Goal: Task Accomplishment & Management: Use online tool/utility

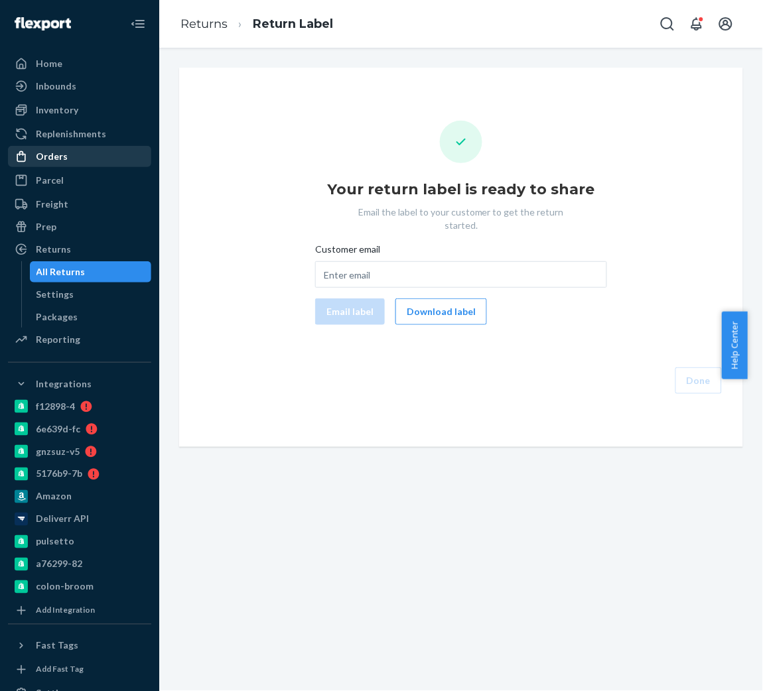
click at [94, 149] on div "Orders" at bounding box center [79, 156] width 141 height 19
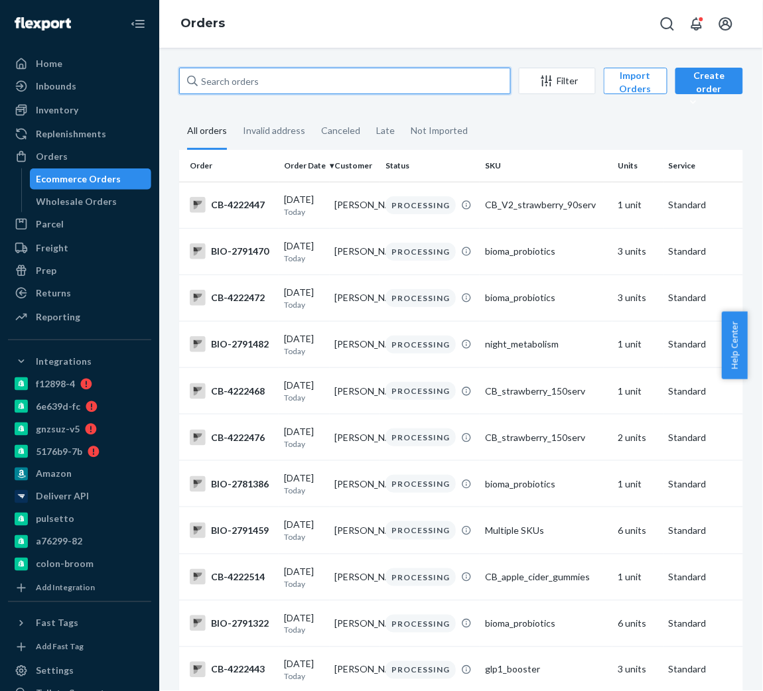
click at [323, 82] on input "text" at bounding box center [345, 81] width 332 height 27
paste input "2605451"
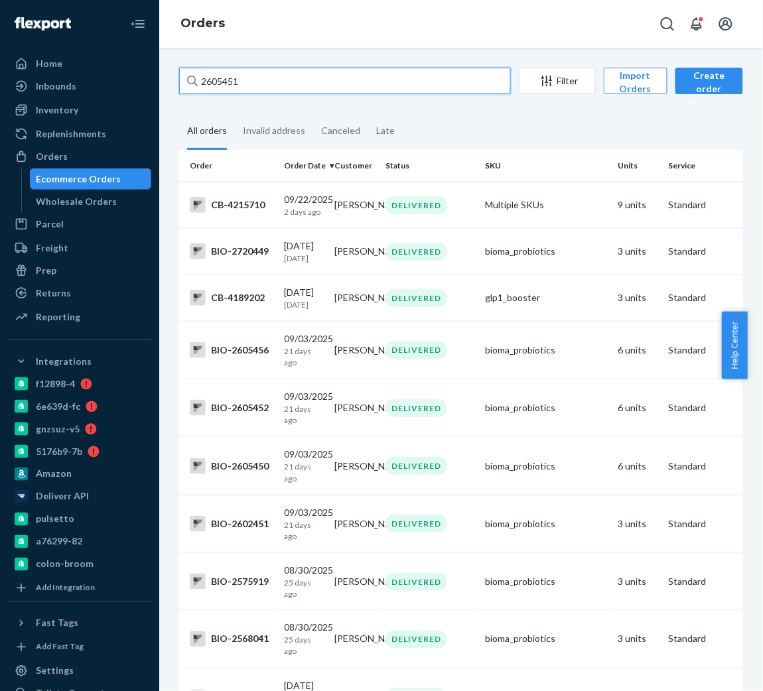
click at [216, 80] on input "2605451" at bounding box center [345, 81] width 332 height 27
drag, startPoint x: 356, startPoint y: 68, endPoint x: 36, endPoint y: 66, distance: 319.8
click at [36, 66] on div "Home Inbounds Shipping Plans Problems Inventory Products Branded Packaging Repl…" at bounding box center [381, 345] width 763 height 691
paste input "[EMAIL_ADDRESS][DOMAIN_NAME]"
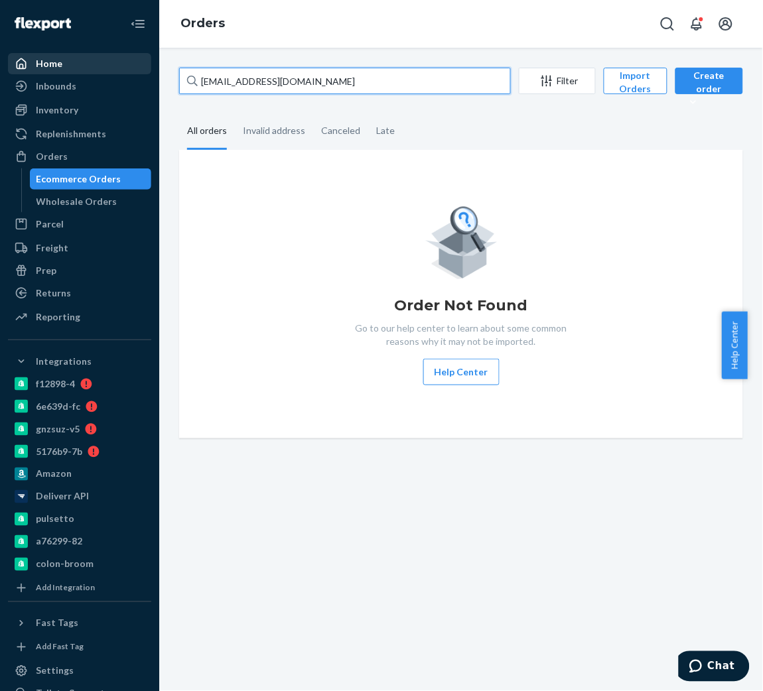
drag, startPoint x: 311, startPoint y: 78, endPoint x: 27, endPoint y: 65, distance: 284.9
click at [27, 65] on div "Home Inbounds Shipping Plans Problems Inventory Products Branded Packaging Repl…" at bounding box center [381, 345] width 763 height 691
paste input "[STREET_ADDRESS]"
type input "[STREET_ADDRESS]"
click at [189, 79] on icon at bounding box center [192, 81] width 11 height 11
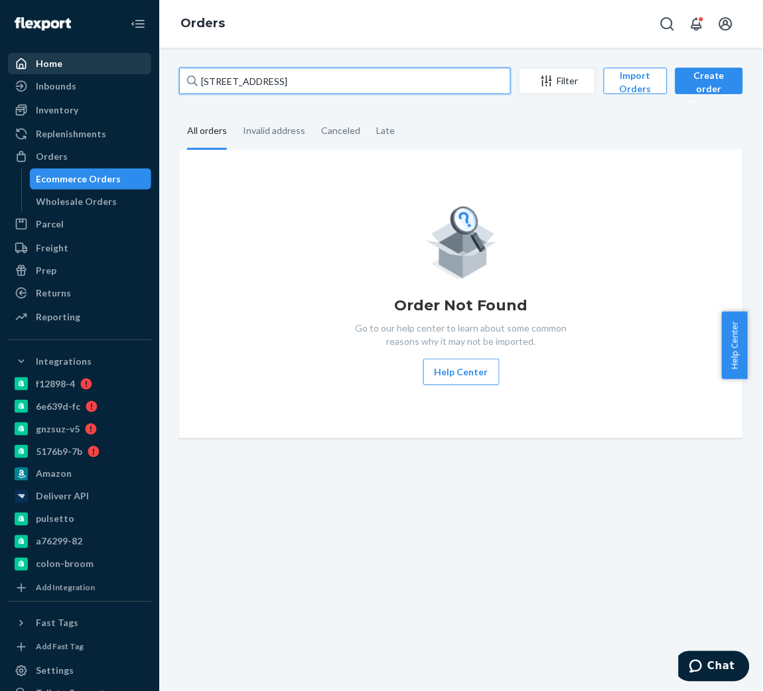
click at [189, 79] on input "[STREET_ADDRESS]" at bounding box center [345, 81] width 332 height 27
click at [189, 79] on icon at bounding box center [192, 81] width 11 height 11
click at [189, 79] on input "[STREET_ADDRESS]" at bounding box center [345, 81] width 332 height 27
click at [276, 139] on div "Invalid address" at bounding box center [274, 131] width 62 height 36
click at [235, 113] on input "Invalid address" at bounding box center [235, 113] width 0 height 0
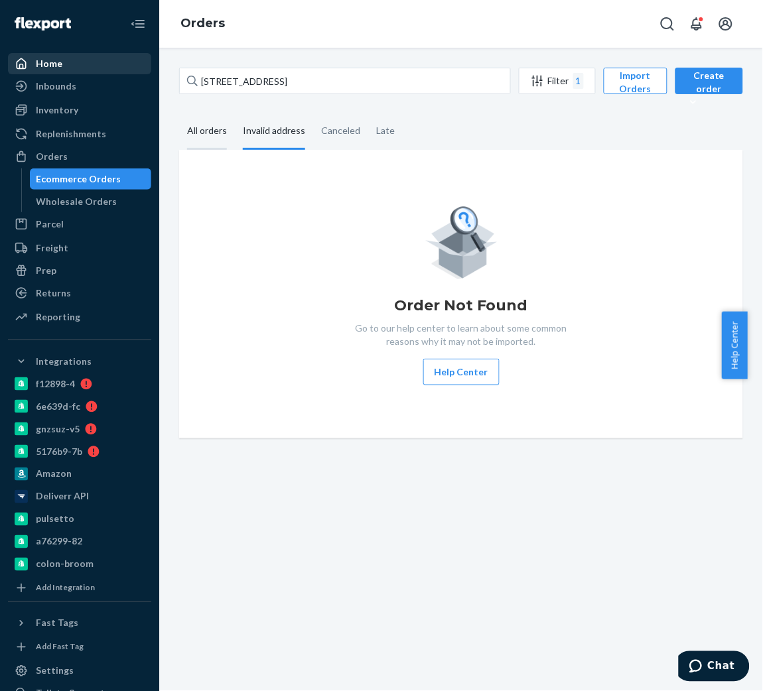
click at [202, 127] on div "All orders" at bounding box center [207, 131] width 40 height 36
click at [179, 113] on input "All orders" at bounding box center [179, 113] width 0 height 0
click at [189, 71] on div at bounding box center [192, 81] width 11 height 27
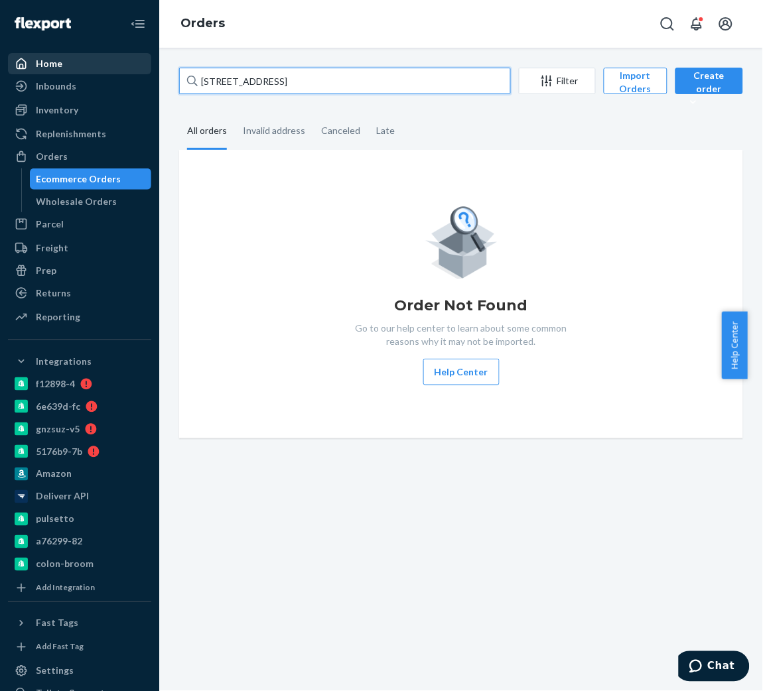
click at [189, 71] on input "[STREET_ADDRESS]" at bounding box center [345, 81] width 332 height 27
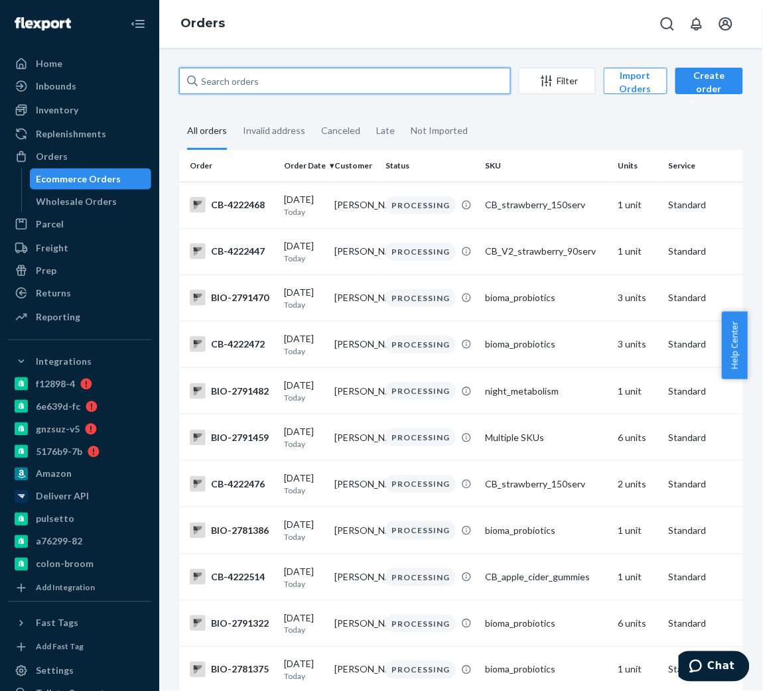
click at [257, 75] on input "text" at bounding box center [345, 81] width 332 height 27
paste input "[STREET_ADDRESS]"
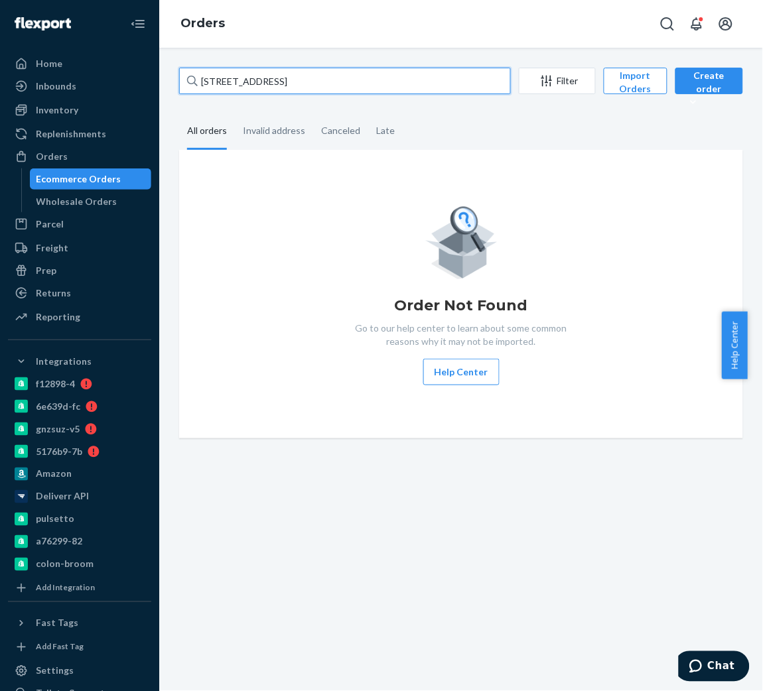
drag, startPoint x: 447, startPoint y: 83, endPoint x: 166, endPoint y: 72, distance: 281.5
click at [166, 72] on div "13100 Coastal Hwy Unit 2006 Ocean City Md 21842 Filter Import Orders Create ord…" at bounding box center [461, 370] width 604 height 644
paste input "2736654"
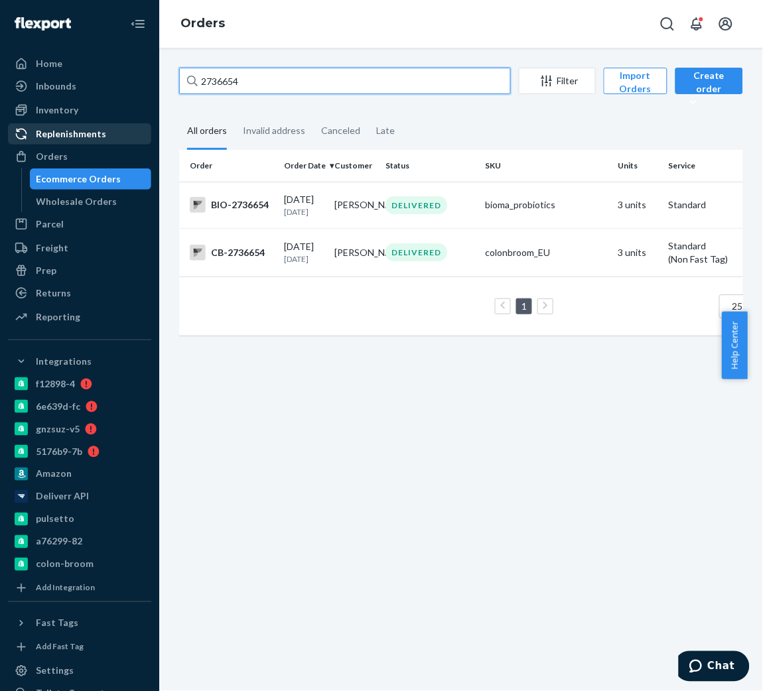
type input "2736654"
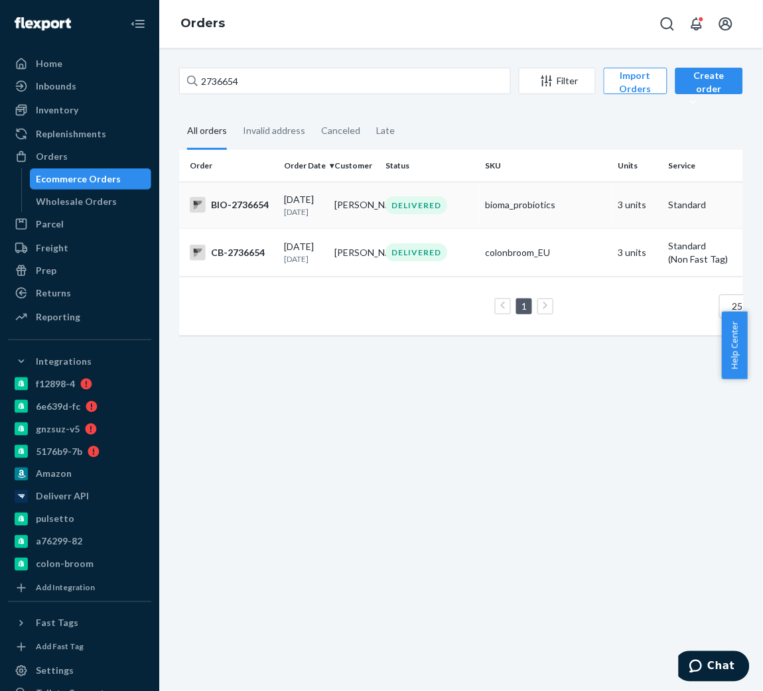
click at [303, 218] on p "5 days ago" at bounding box center [304, 211] width 40 height 11
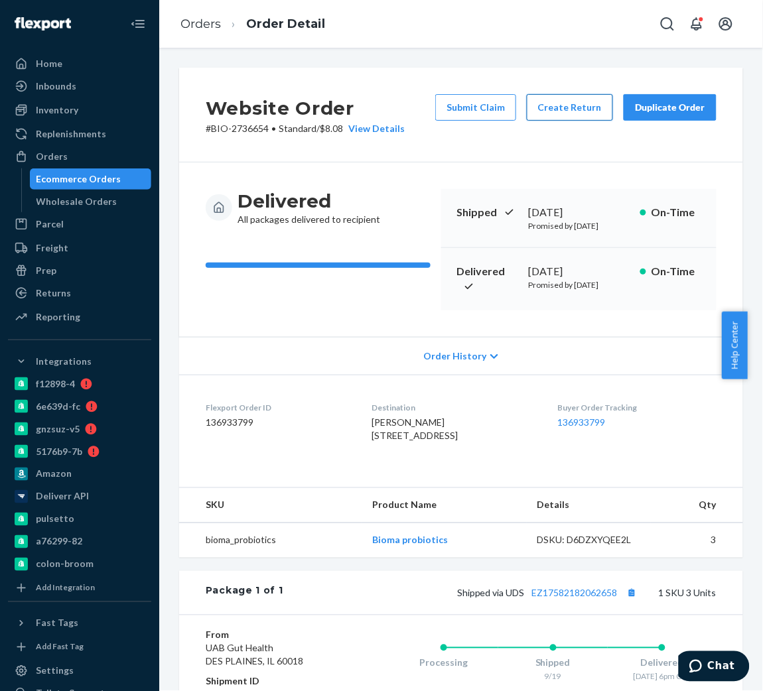
click at [548, 117] on button "Create Return" at bounding box center [570, 107] width 86 height 27
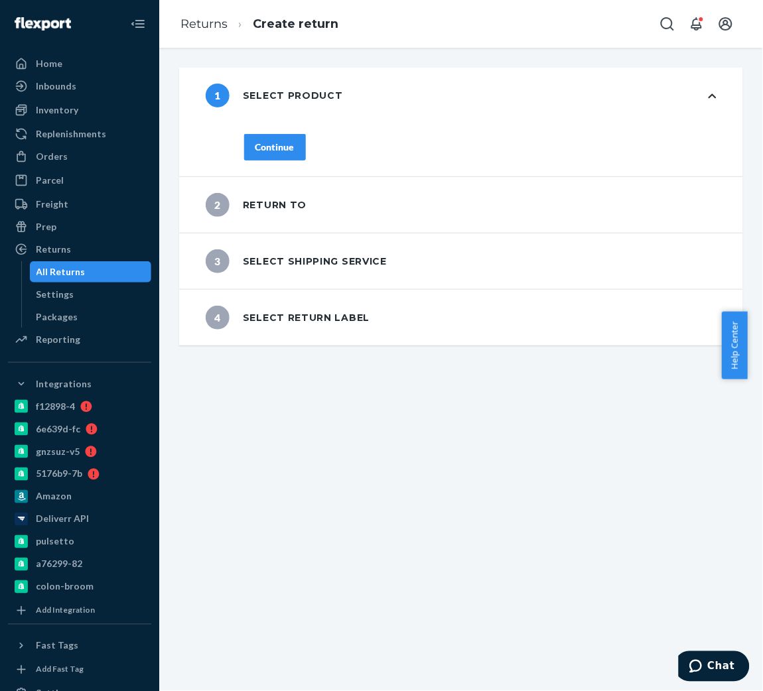
click at [283, 155] on button "Continue" at bounding box center [275, 147] width 62 height 27
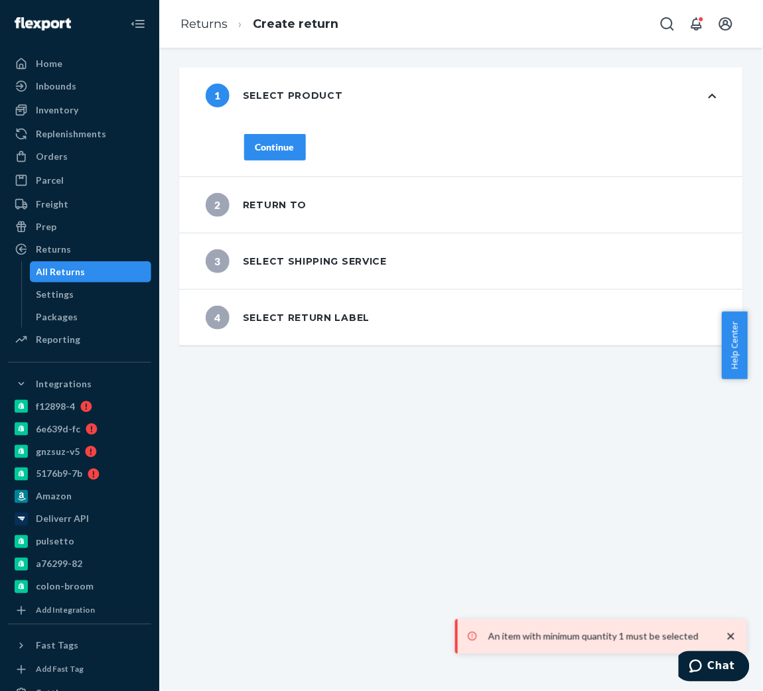
click at [283, 155] on div "Continue" at bounding box center [480, 155] width 525 height 42
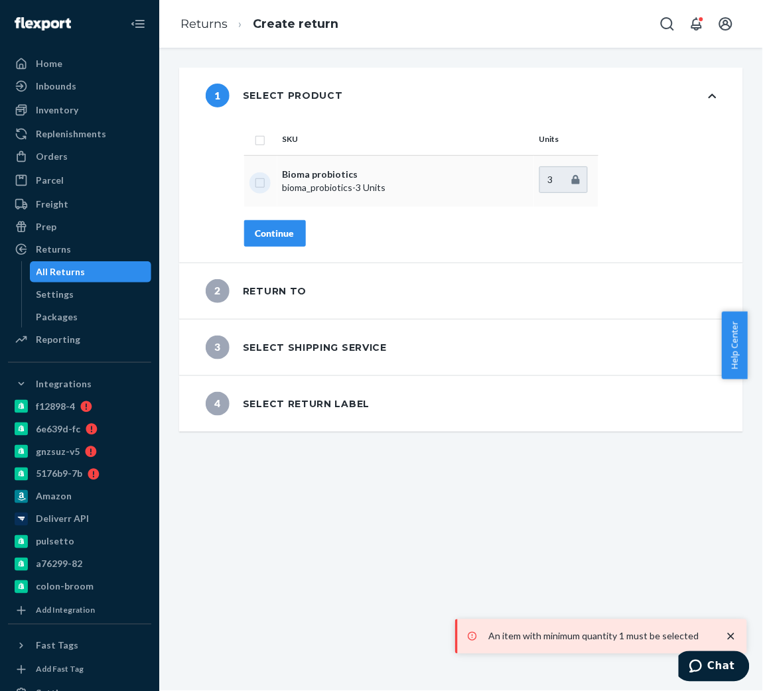
click at [263, 175] on input "checkbox" at bounding box center [260, 181] width 11 height 14
checkbox input "true"
click at [273, 230] on div "Continue" at bounding box center [274, 233] width 39 height 13
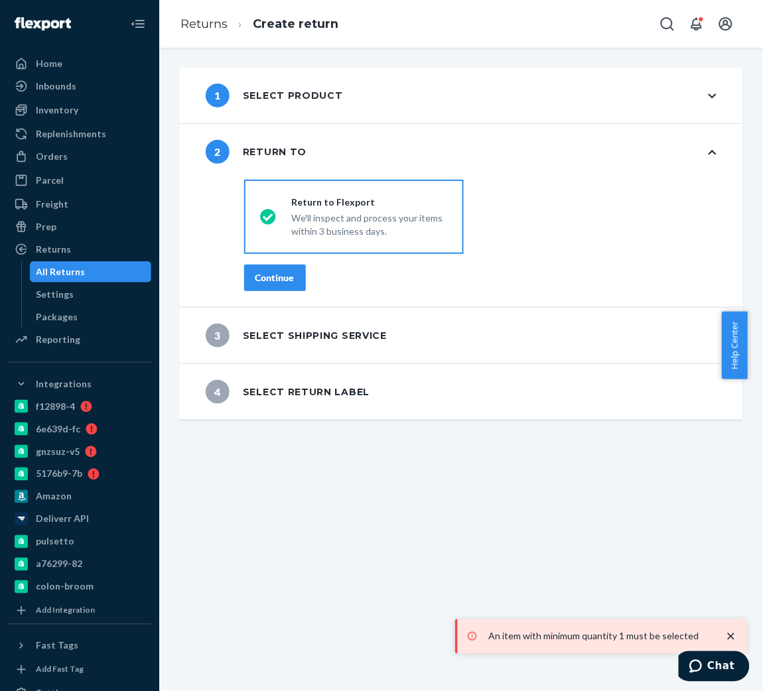
click at [269, 271] on div "Continue" at bounding box center [274, 277] width 39 height 13
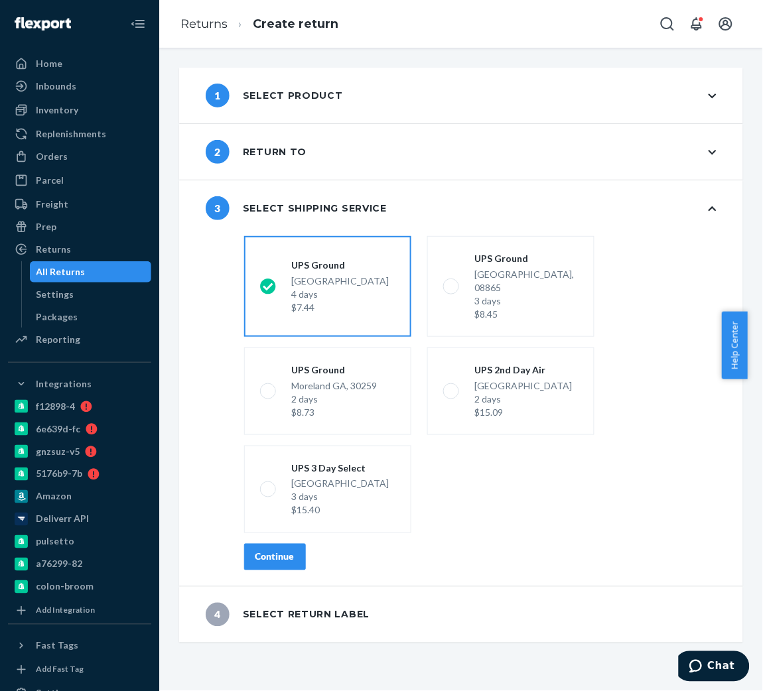
click at [269, 544] on button "Continue" at bounding box center [275, 557] width 62 height 27
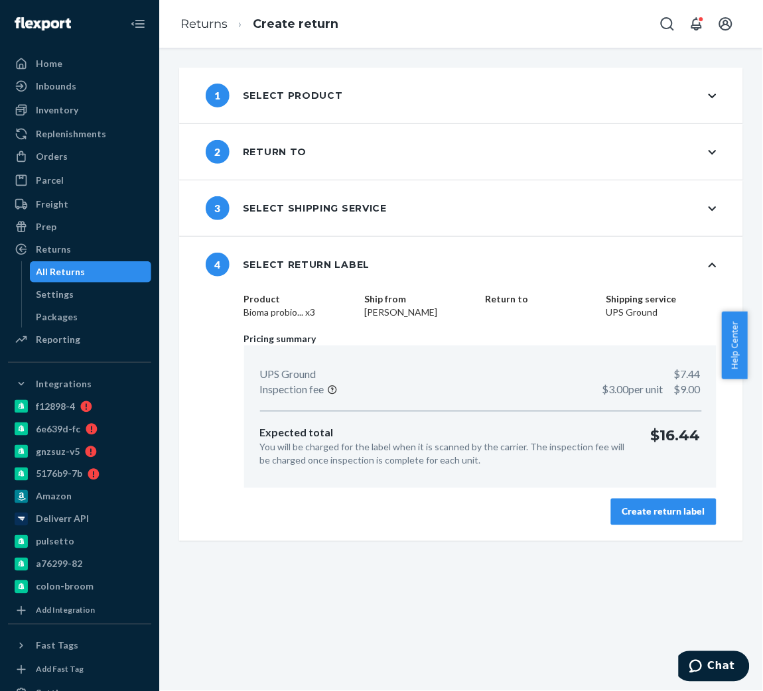
click at [630, 513] on div "Create return label" at bounding box center [663, 512] width 83 height 13
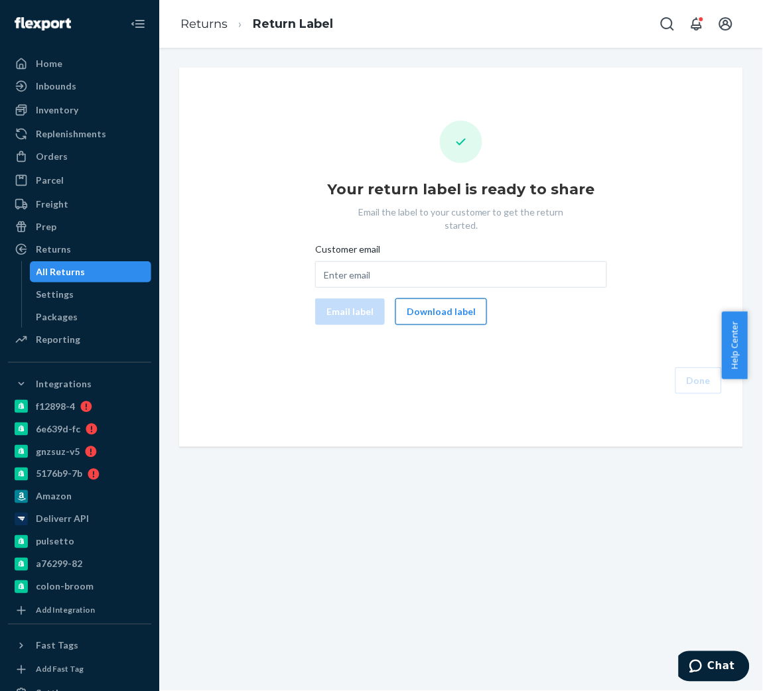
click at [433, 299] on button "Download label" at bounding box center [441, 312] width 92 height 27
